Goal: Transaction & Acquisition: Purchase product/service

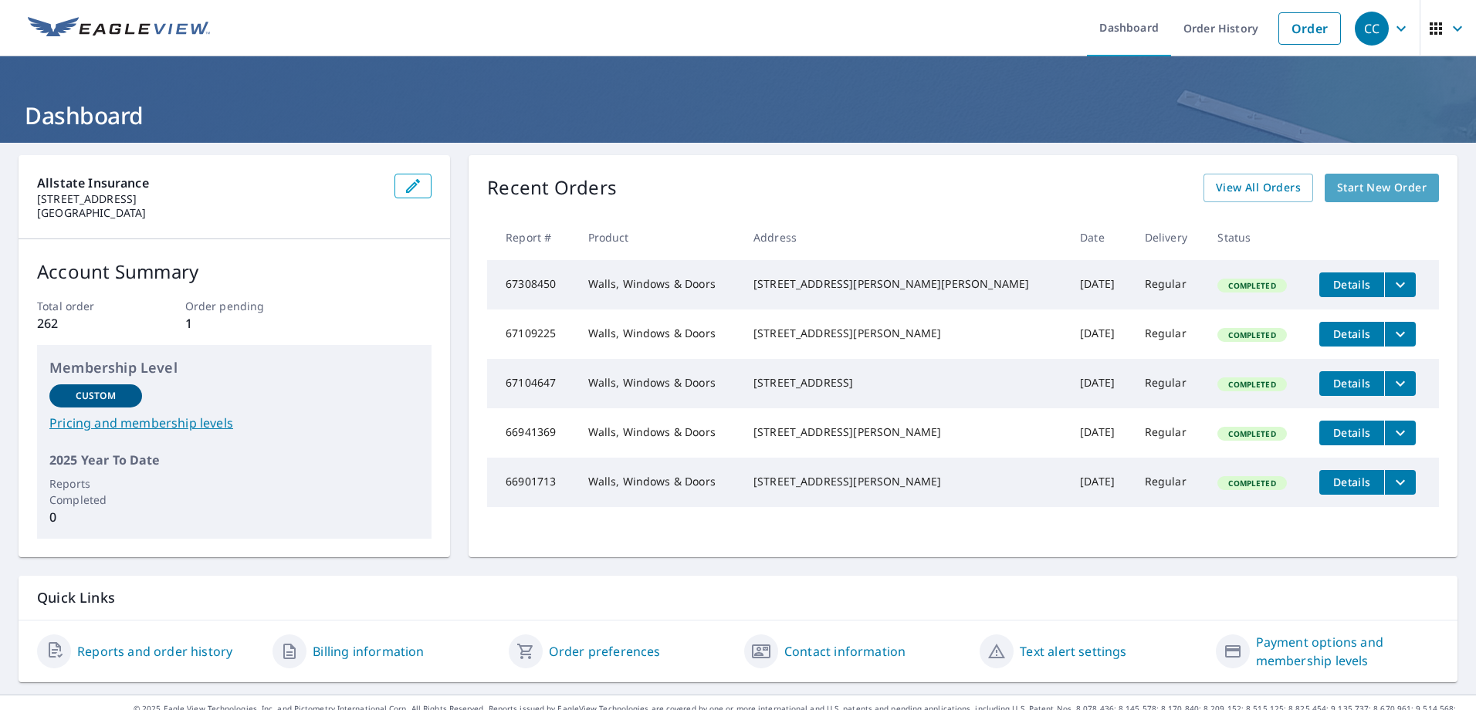
click at [1361, 188] on span "Start New Order" at bounding box center [1382, 187] width 90 height 19
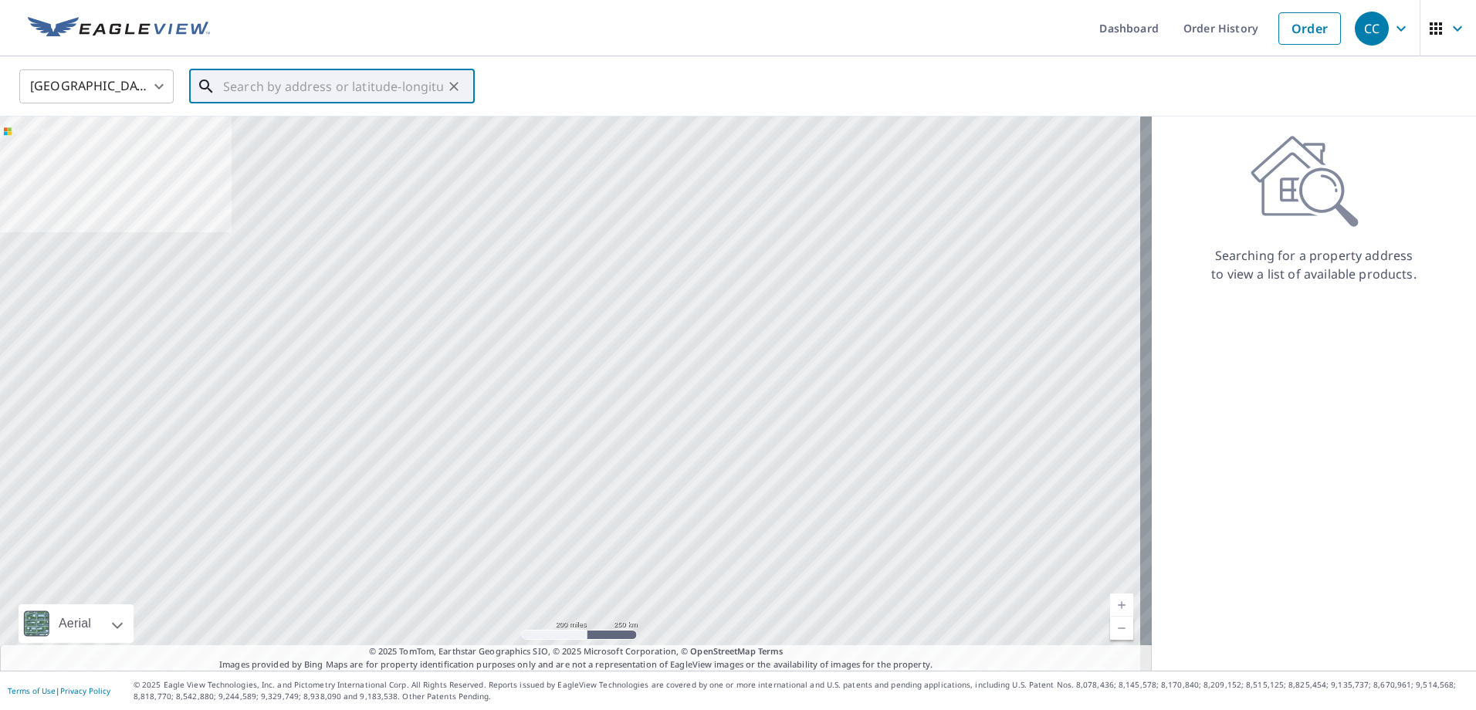
click at [289, 88] on input "text" at bounding box center [333, 86] width 220 height 43
click at [366, 81] on input "text" at bounding box center [333, 86] width 220 height 43
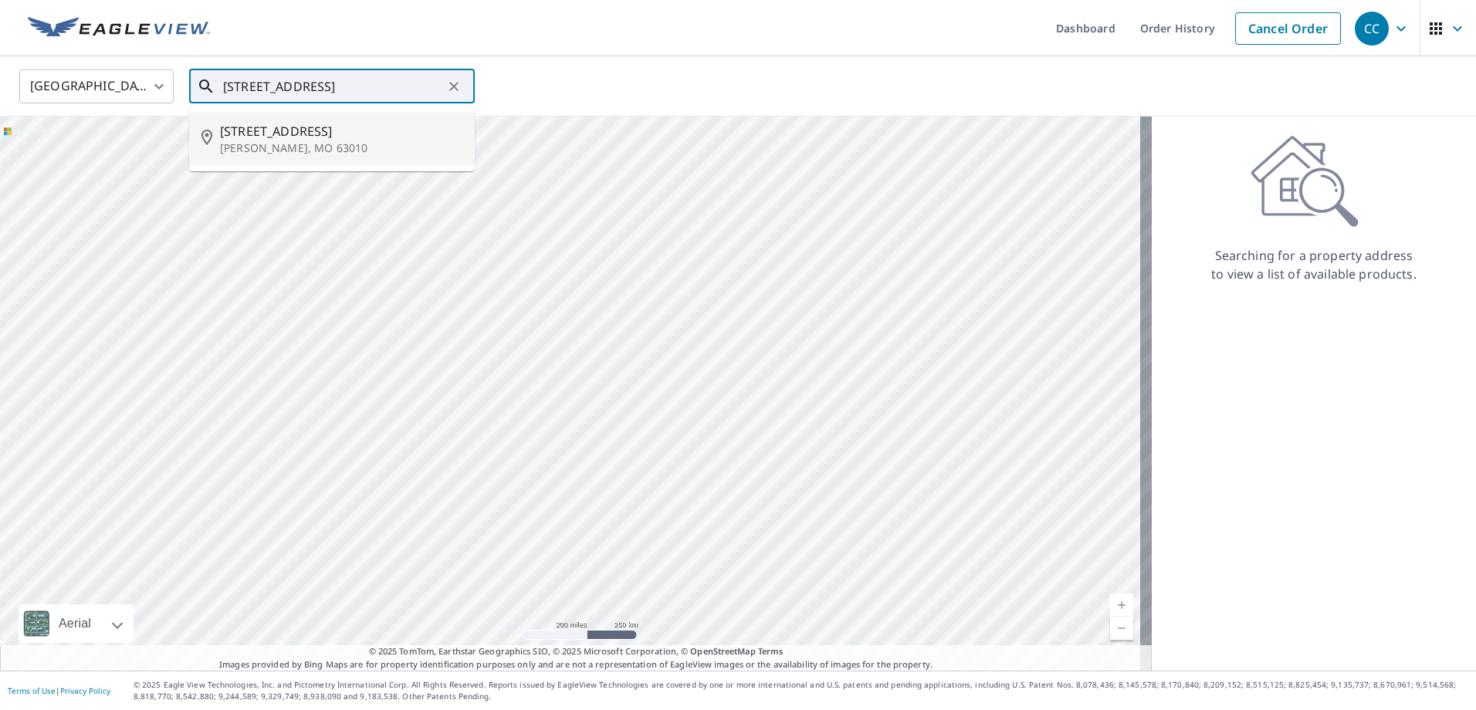
click at [317, 134] on span "[STREET_ADDRESS]" at bounding box center [341, 131] width 242 height 19
type input "[STREET_ADDRESS][PERSON_NAME]"
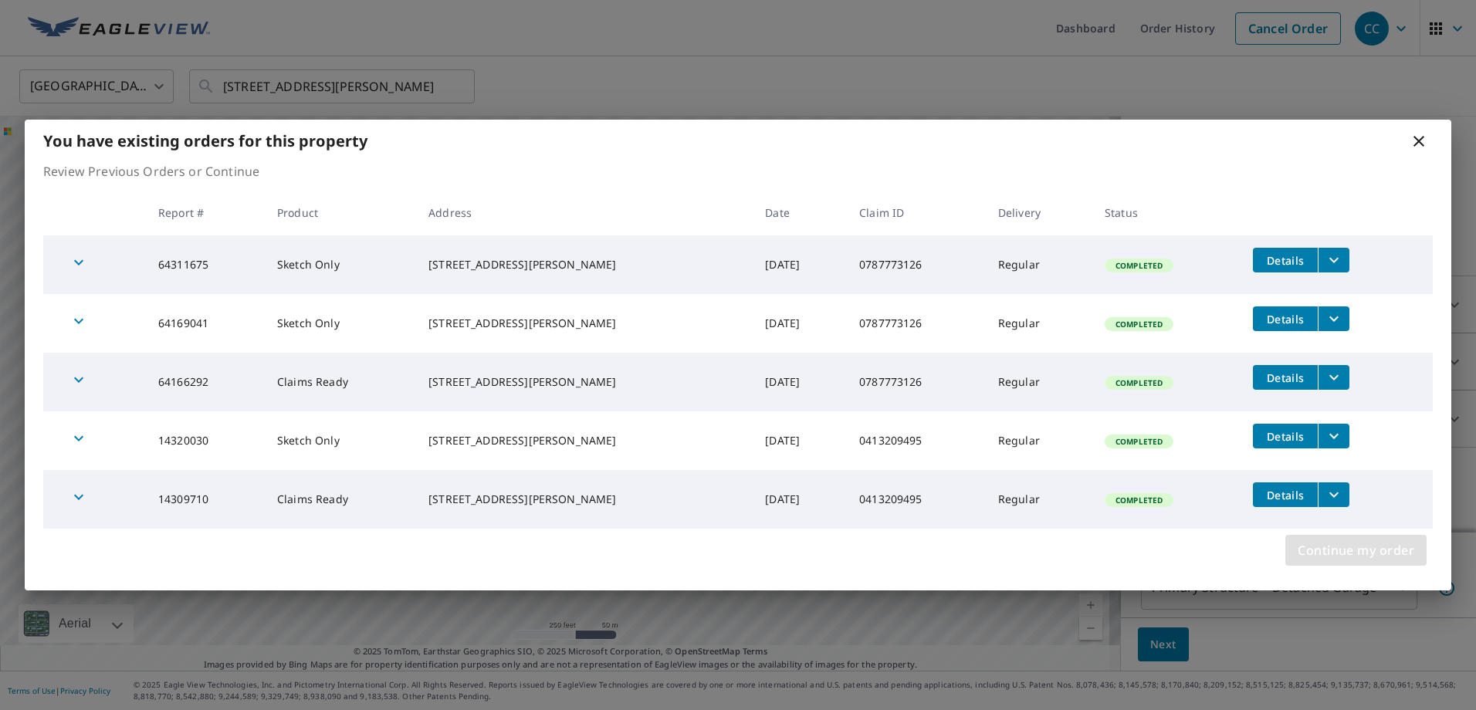
click at [1340, 551] on span "Continue my order" at bounding box center [1356, 551] width 117 height 22
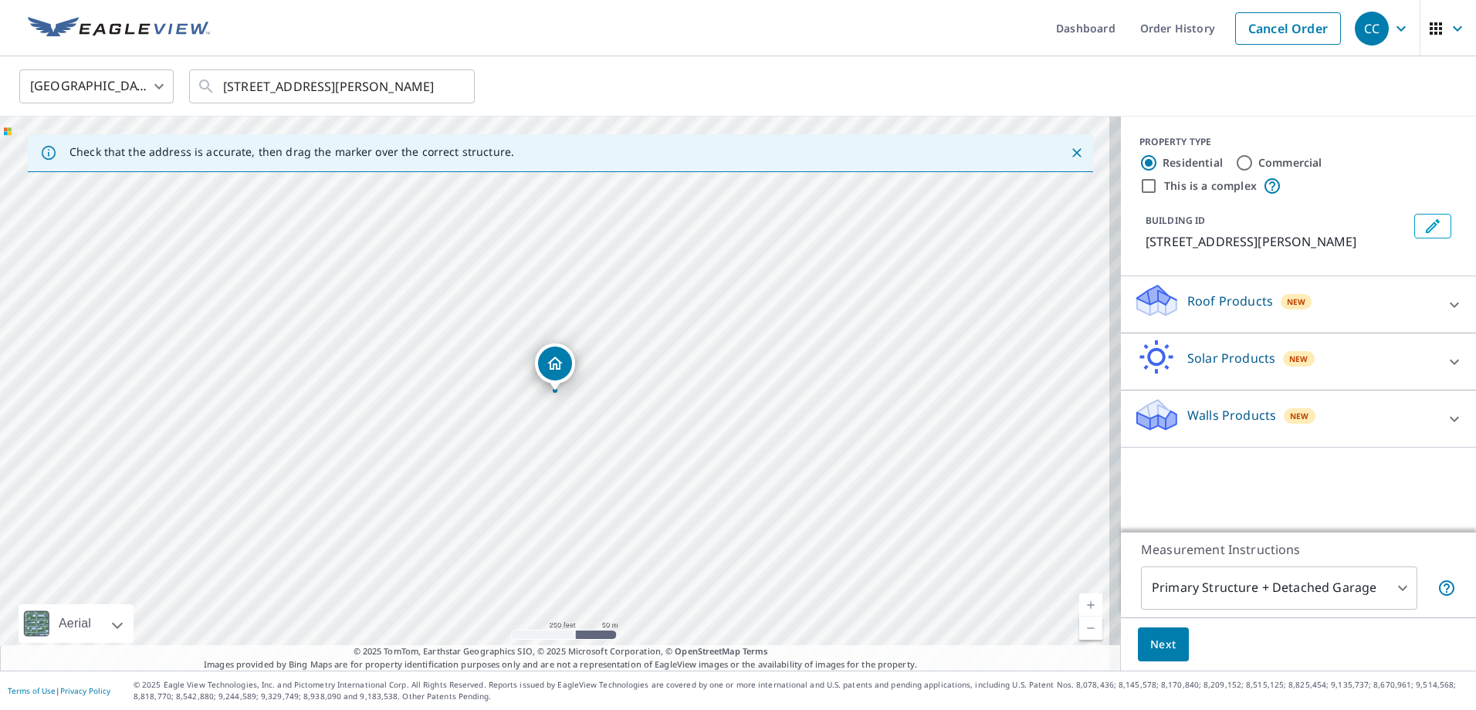
click at [1193, 416] on p "Walls Products" at bounding box center [1232, 415] width 89 height 19
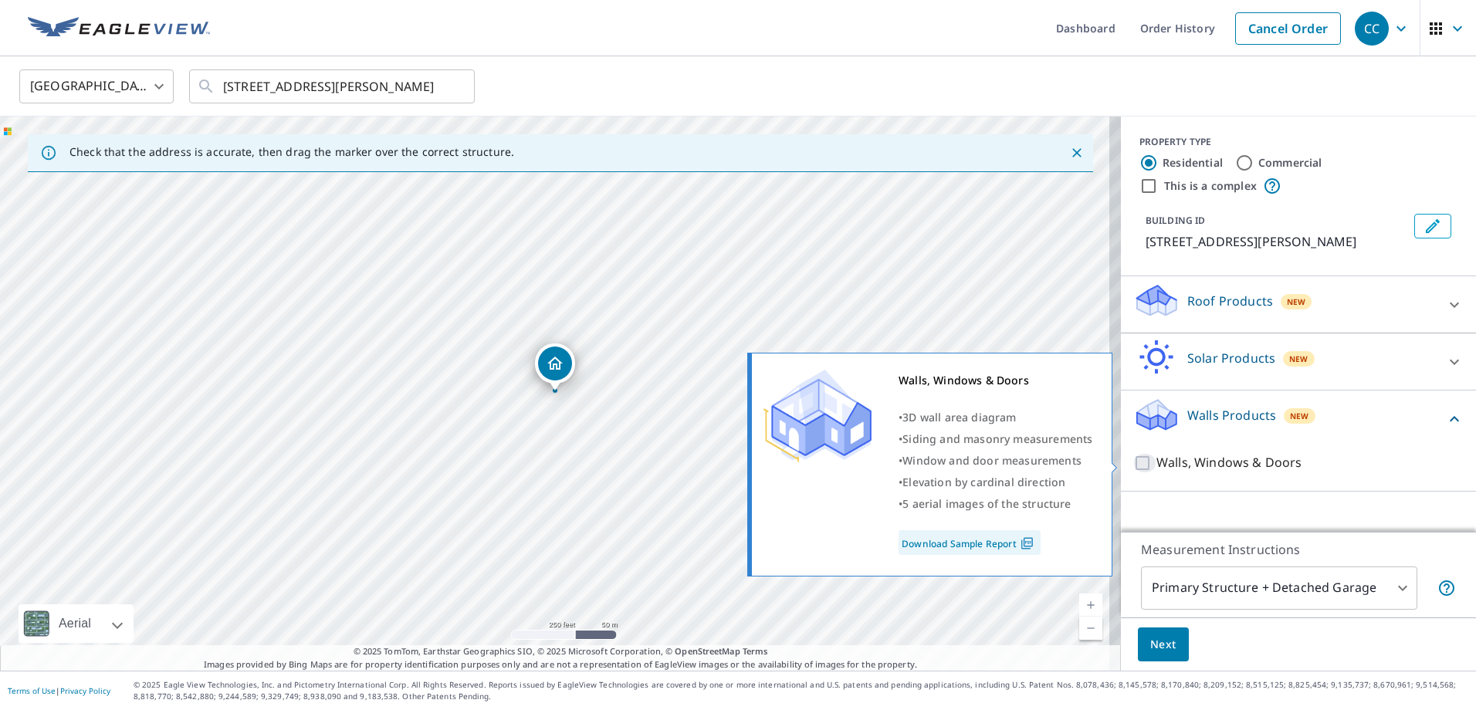
click at [1135, 468] on input "Walls, Windows & Doors" at bounding box center [1145, 463] width 23 height 19
checkbox input "true"
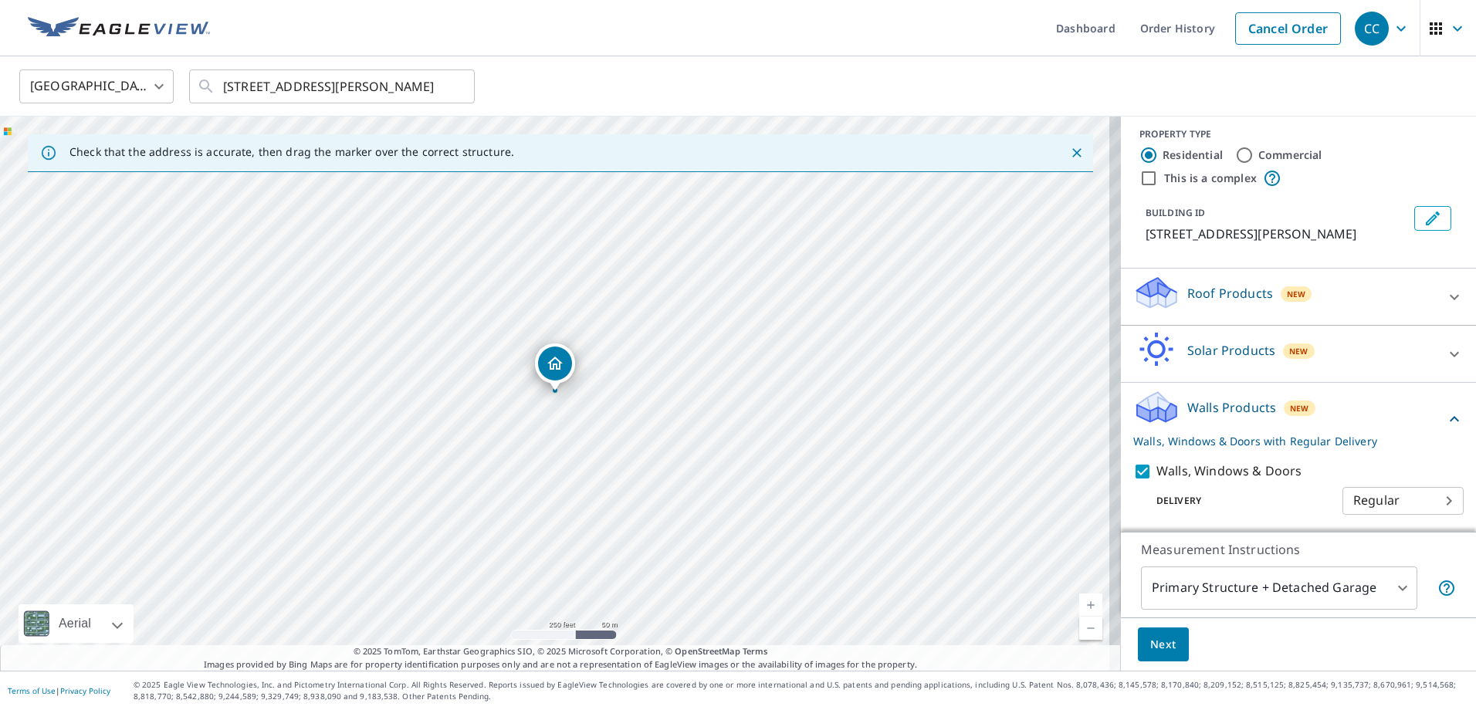
scroll to position [10, 0]
click at [1154, 642] on span "Next" at bounding box center [1164, 645] width 26 height 19
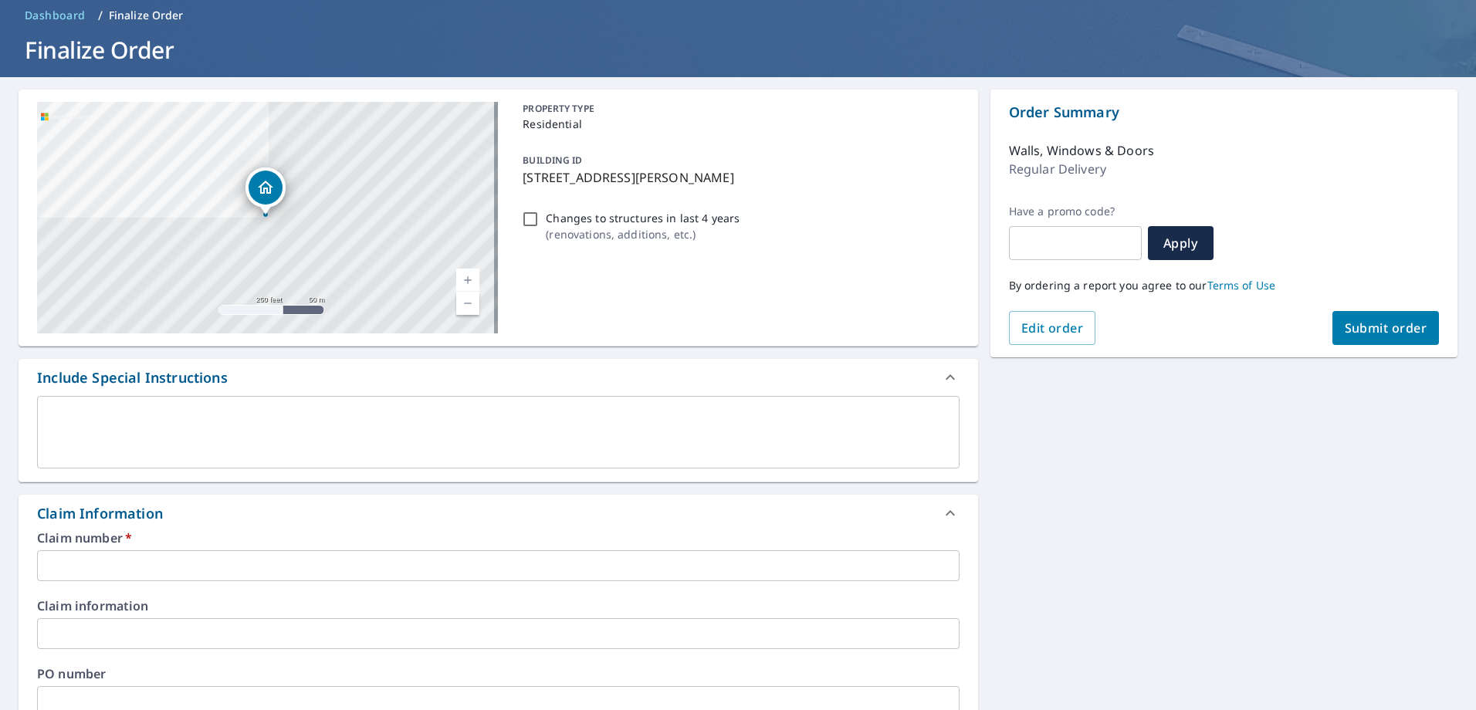
scroll to position [232, 0]
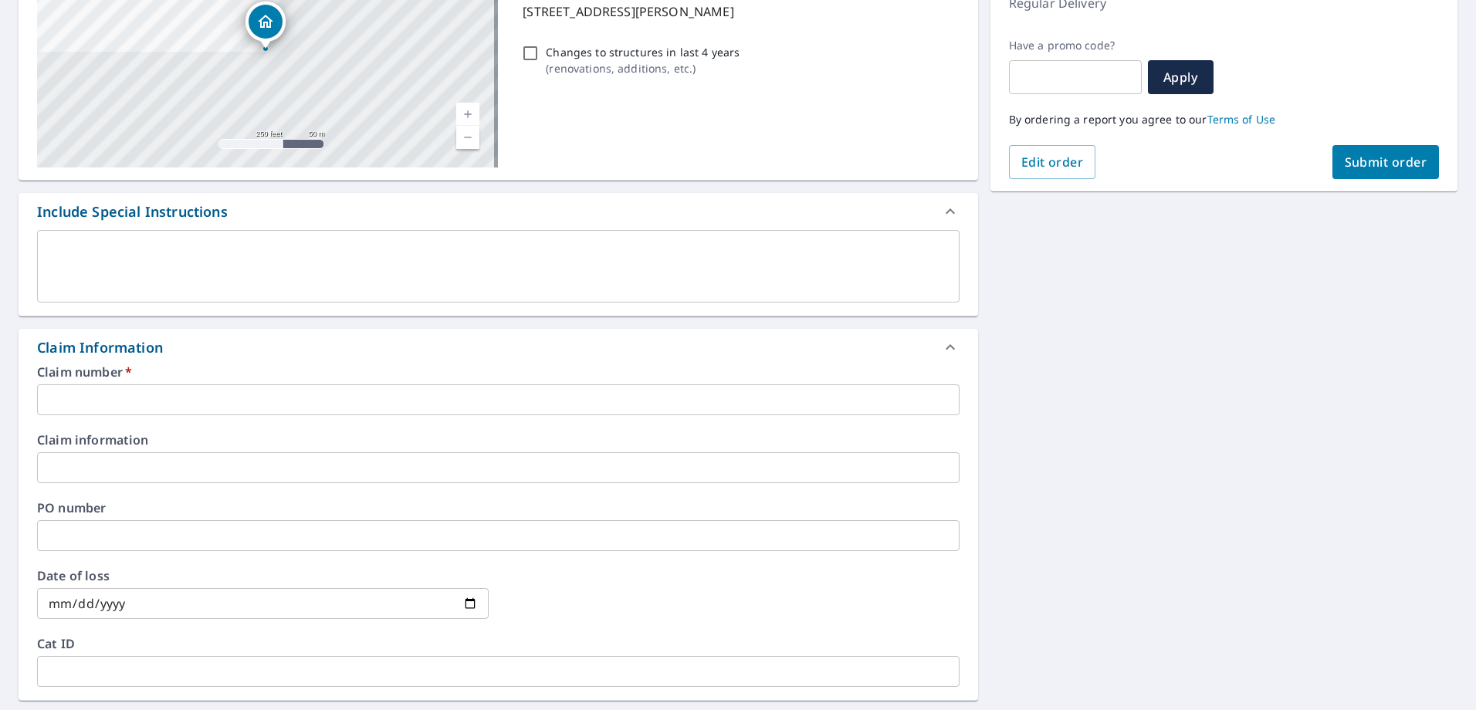
click at [126, 406] on input "text" at bounding box center [498, 400] width 923 height 31
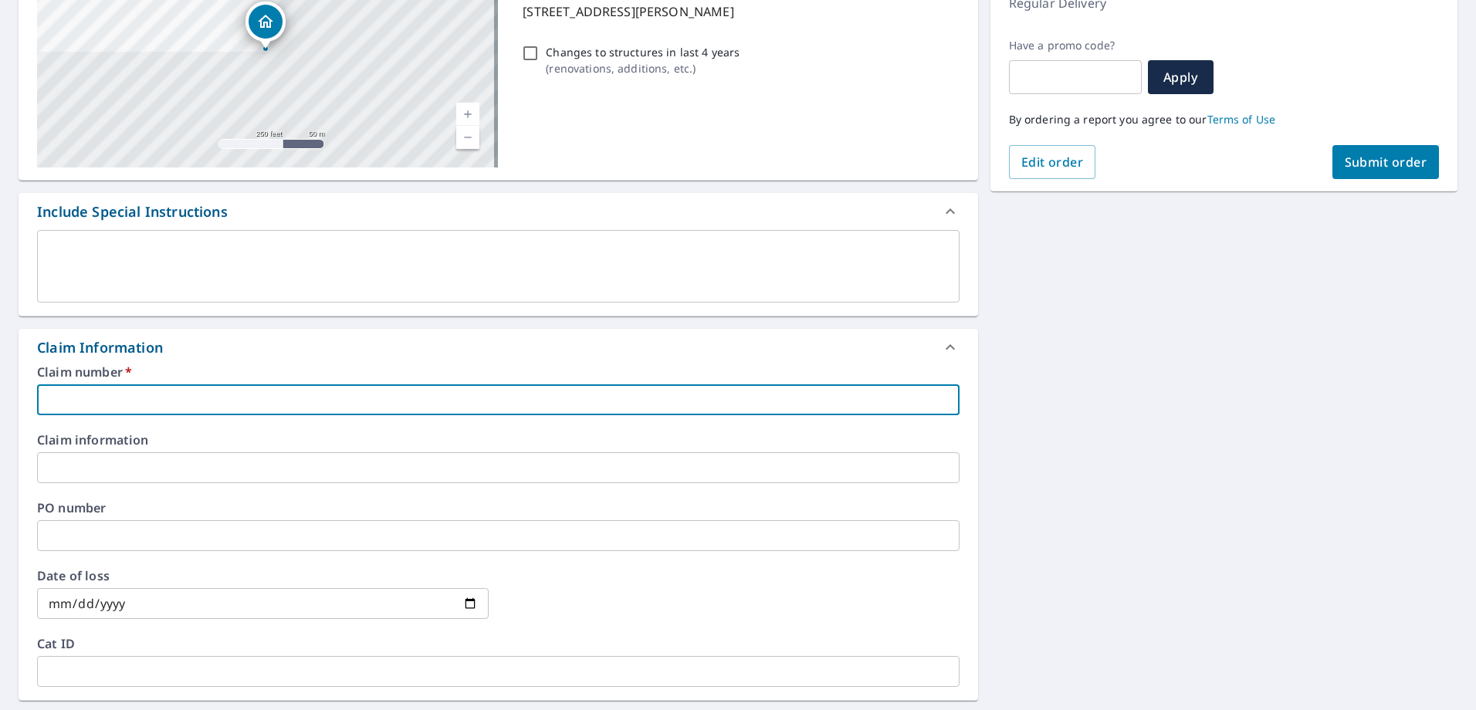
paste input "0787773126"
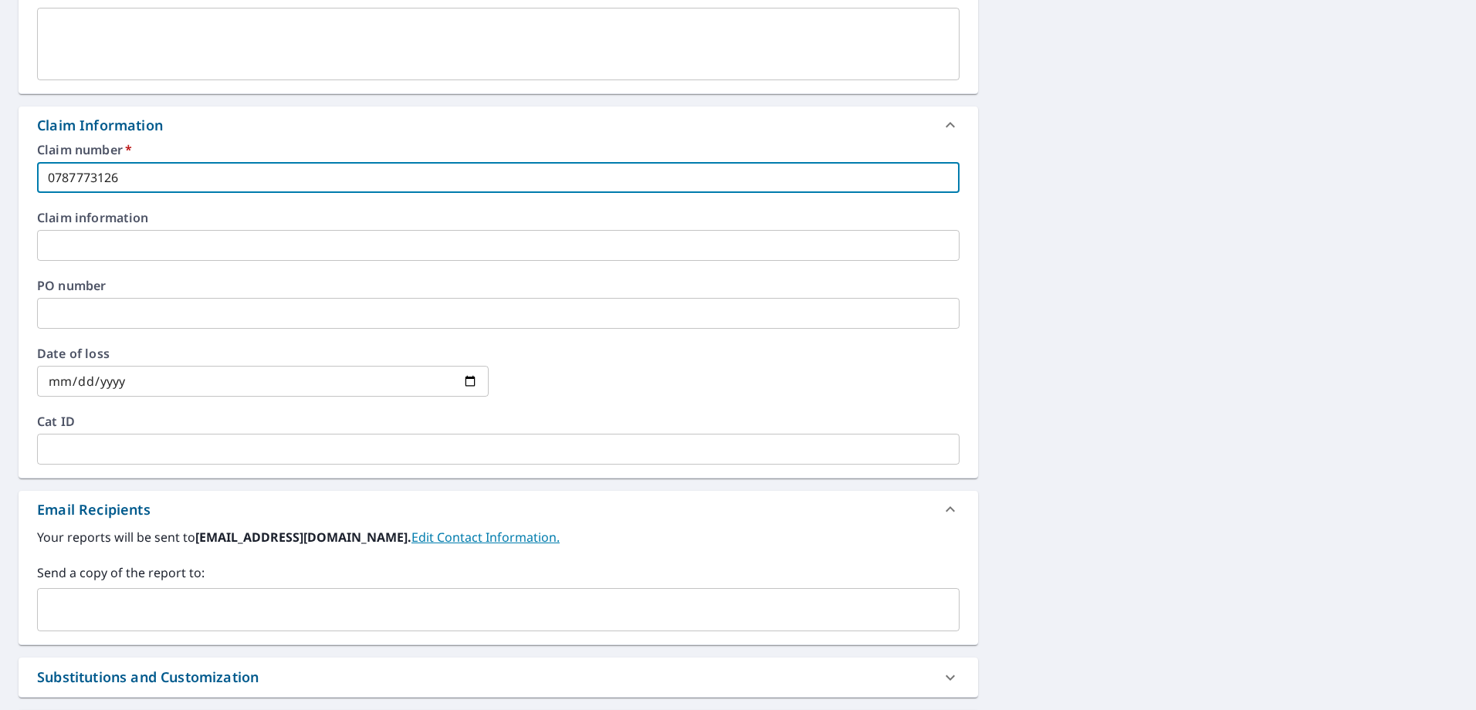
scroll to position [587, 0]
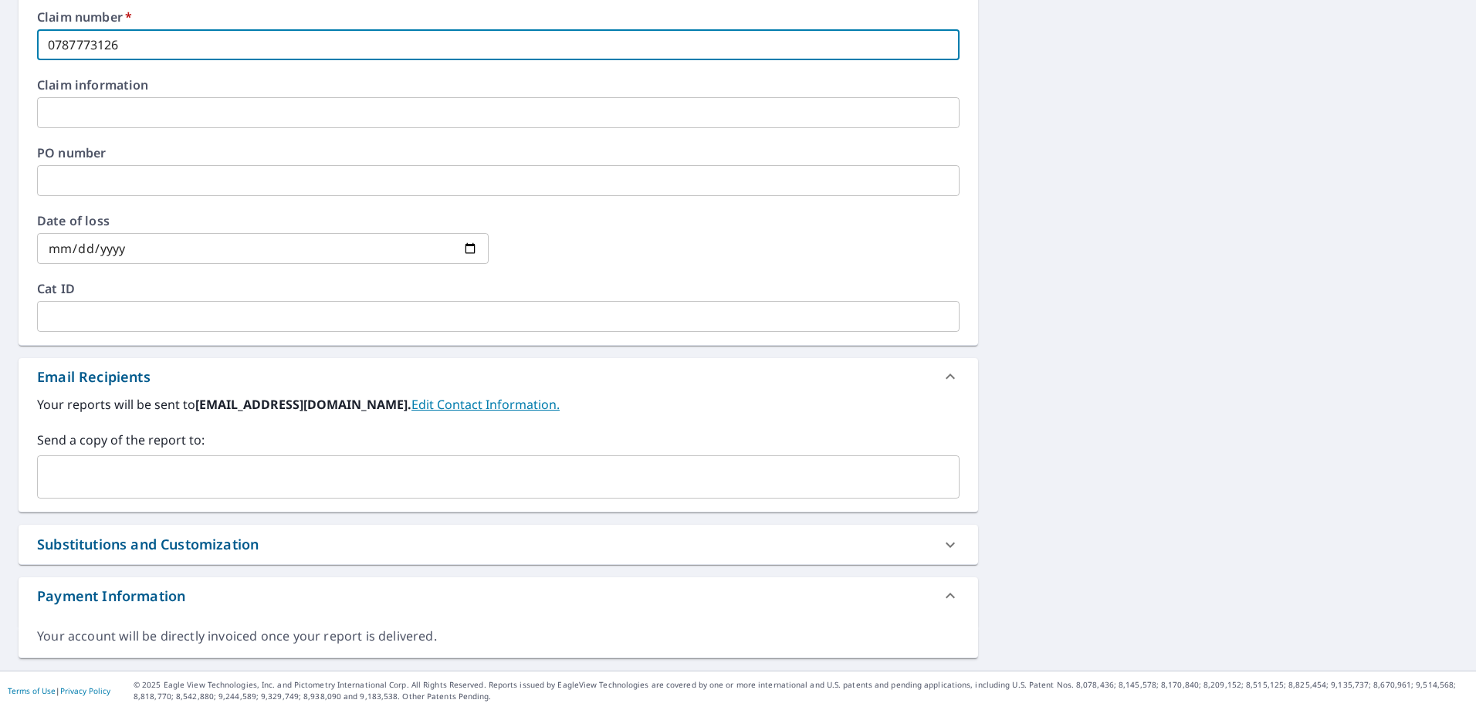
type input "0787773126"
click at [103, 469] on input "text" at bounding box center [487, 477] width 886 height 29
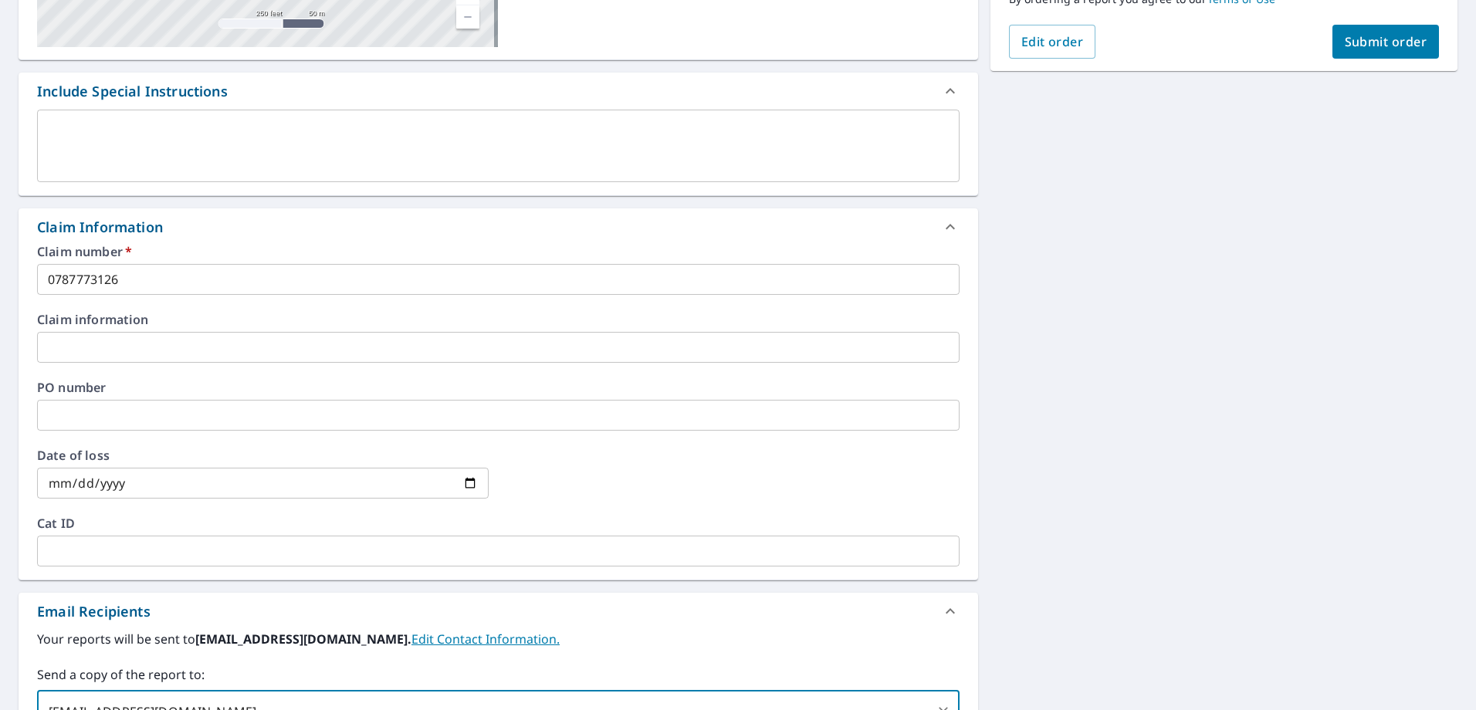
scroll to position [0, 0]
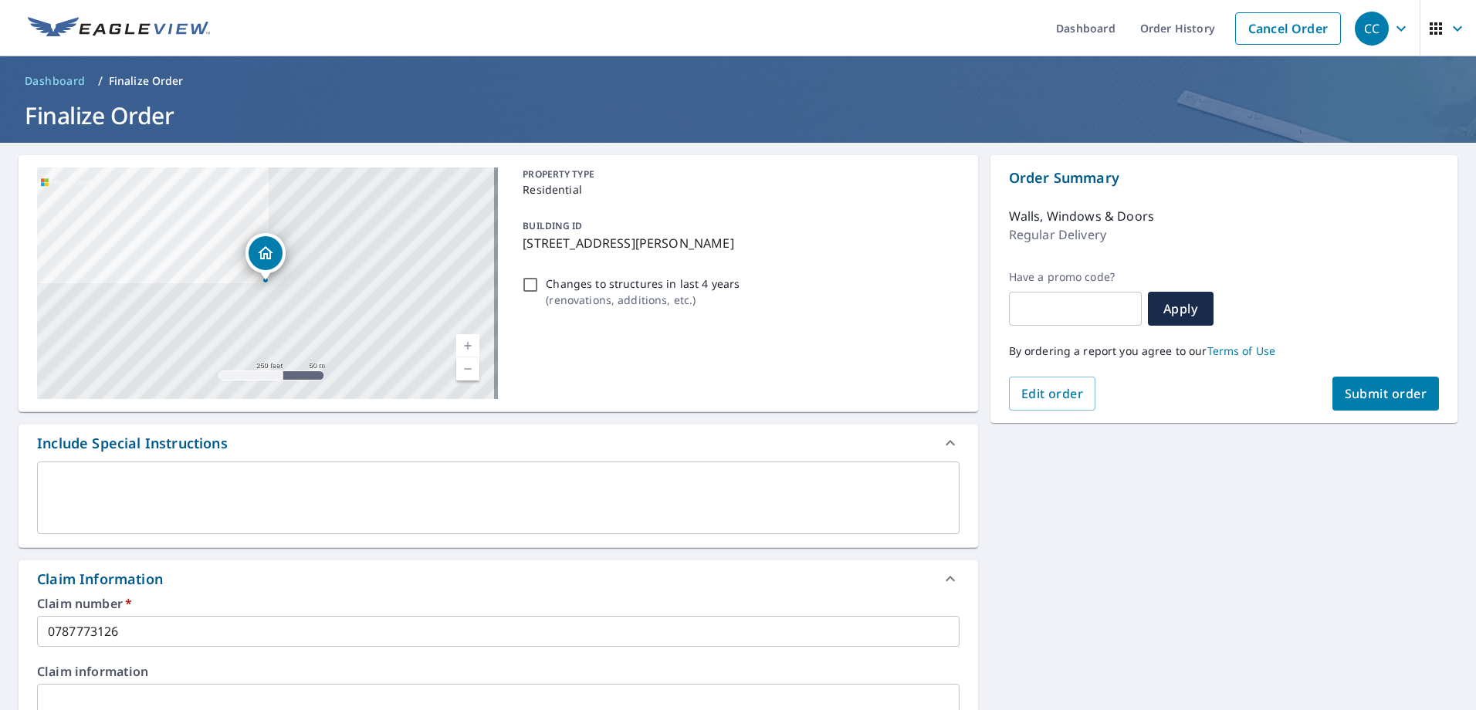
type input "[EMAIL_ADDRESS][DOMAIN_NAME]"
click at [1409, 413] on div "Order Summary Walls, Windows & Doors Regular Delivery Have a promo code? ​ Appl…" at bounding box center [1224, 289] width 467 height 268
click at [1375, 398] on span "Submit order" at bounding box center [1386, 393] width 83 height 17
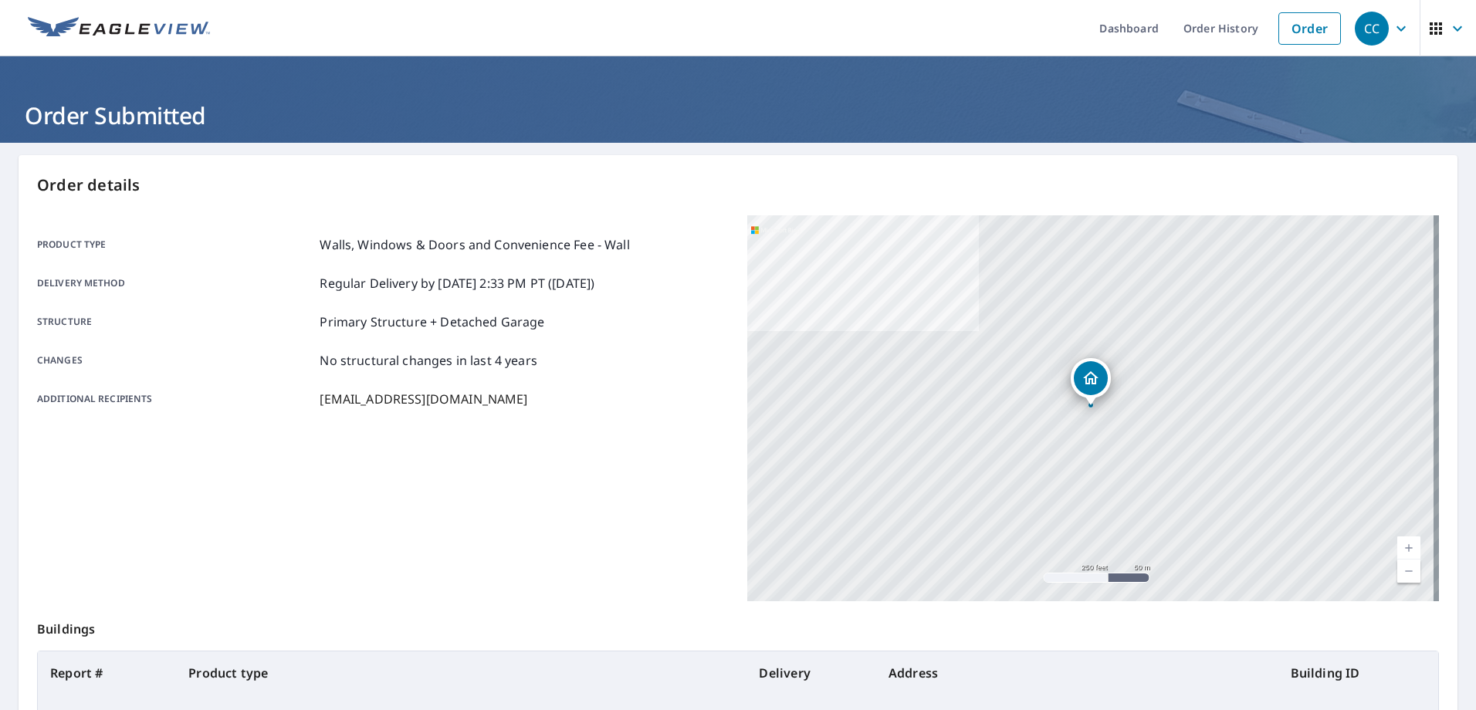
click at [1392, 34] on icon "button" at bounding box center [1401, 28] width 19 height 19
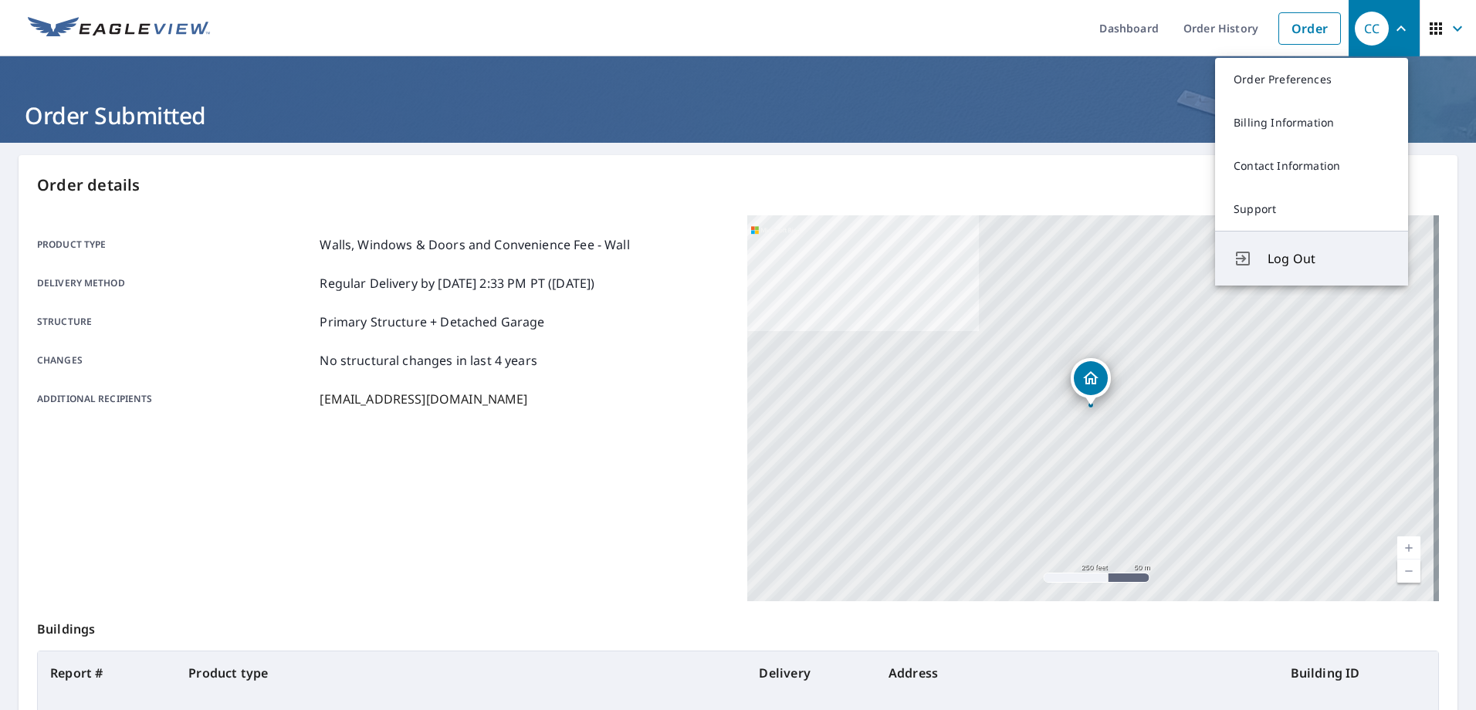
click at [1320, 253] on span "Log Out" at bounding box center [1329, 258] width 122 height 19
